Goal: Communication & Community: Answer question/provide support

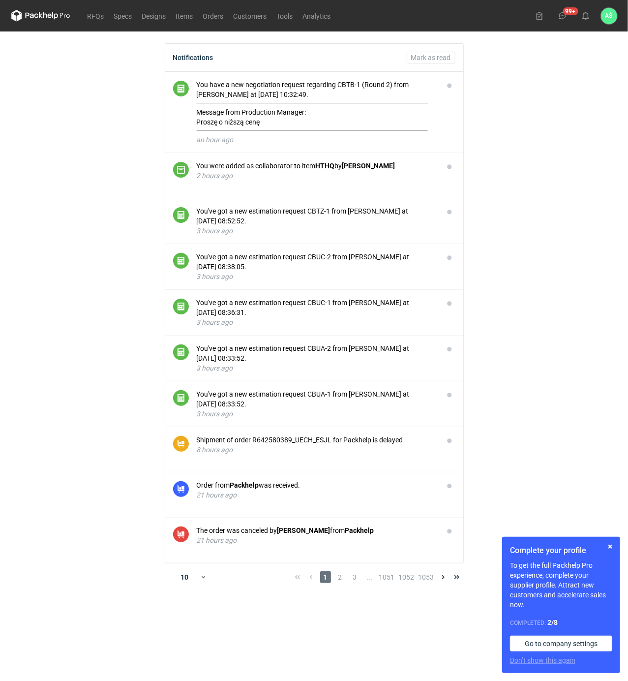
click at [579, 178] on main "Notifications [PERSON_NAME] as read You have a new negotiation request regardin…" at bounding box center [314, 355] width 614 height 649
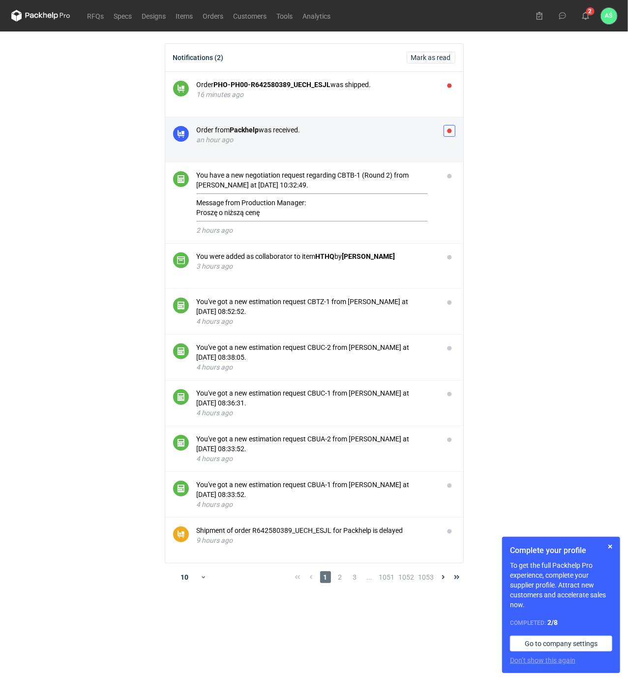
click at [449, 132] on button "button" at bounding box center [450, 131] width 12 height 12
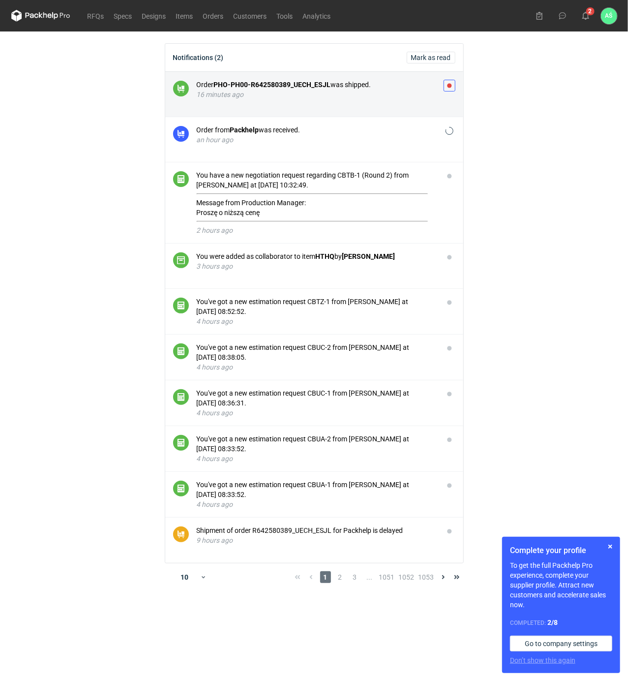
click at [447, 85] on button "button" at bounding box center [450, 86] width 12 height 12
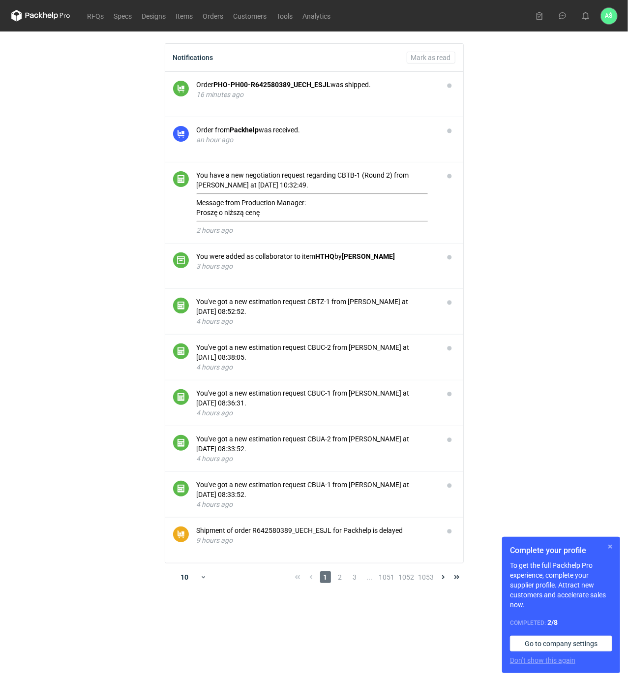
click at [609, 543] on button "button" at bounding box center [610, 546] width 12 height 12
